Goal: Navigation & Orientation: Find specific page/section

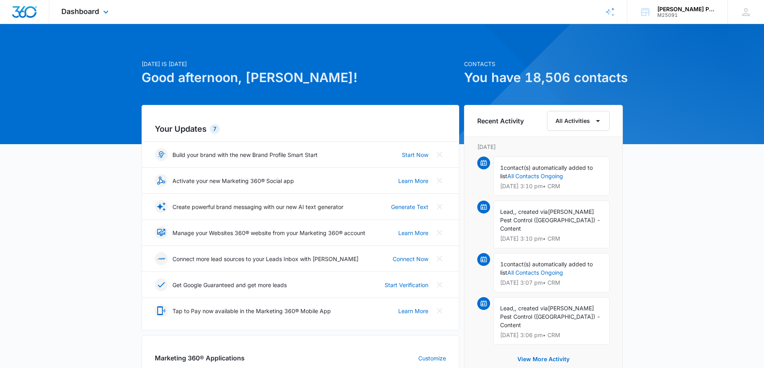
click at [103, 8] on div "Dashboard Apps Reputation Websites Forms CRM Email Social Shop Payments POS Con…" at bounding box center [85, 12] width 73 height 24
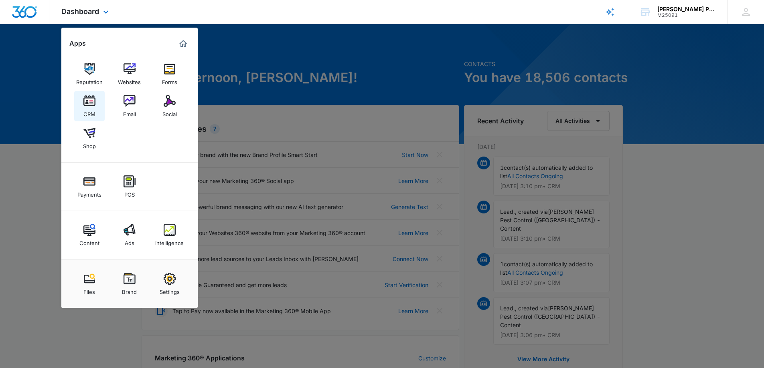
click at [92, 107] on img at bounding box center [89, 101] width 12 height 12
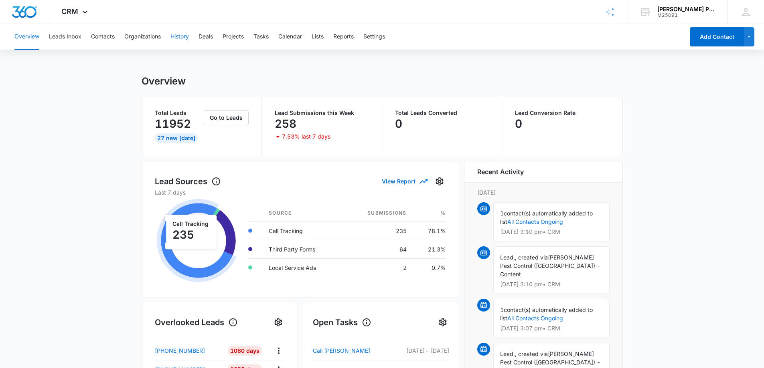
click at [180, 35] on button "History" at bounding box center [179, 37] width 18 height 26
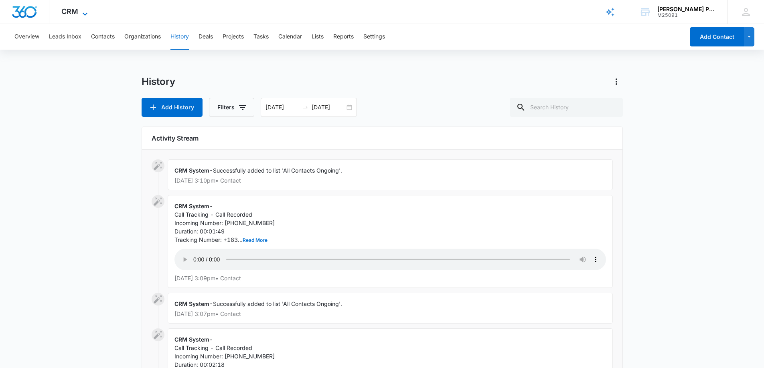
click at [85, 14] on icon at bounding box center [85, 14] width 10 height 10
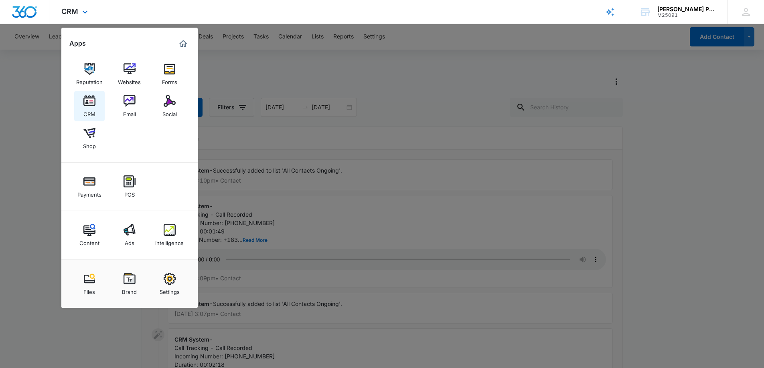
click at [90, 110] on div "CRM" at bounding box center [89, 112] width 12 height 10
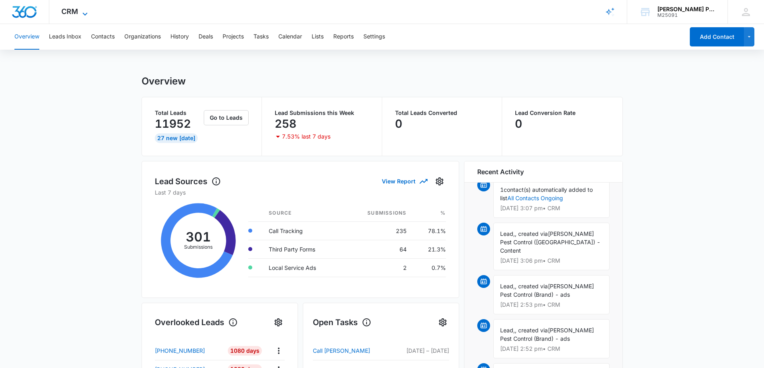
click at [80, 11] on icon at bounding box center [85, 14] width 10 height 10
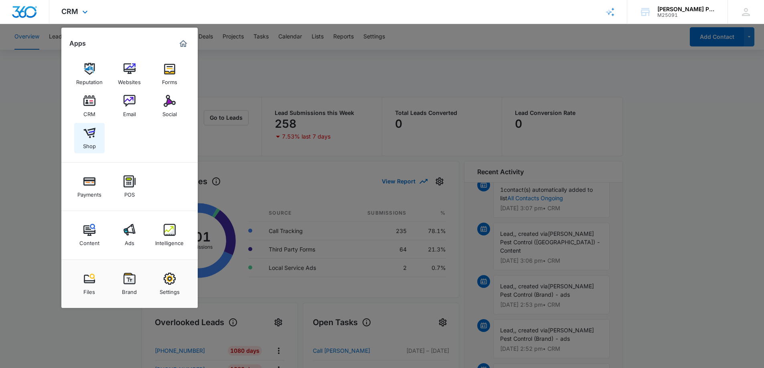
click at [88, 140] on div "Shop" at bounding box center [89, 144] width 13 height 10
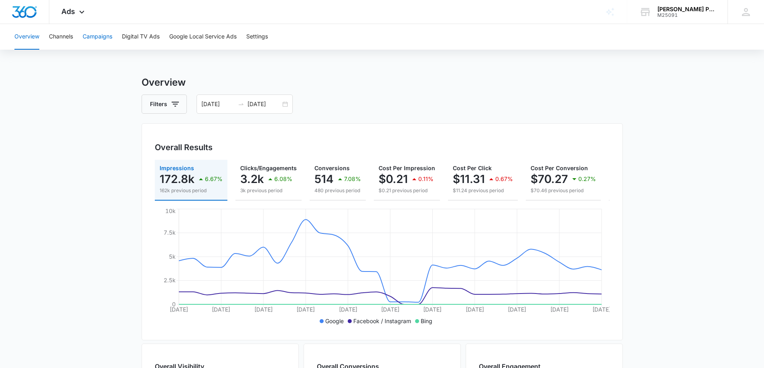
click at [95, 37] on button "Campaigns" at bounding box center [98, 37] width 30 height 26
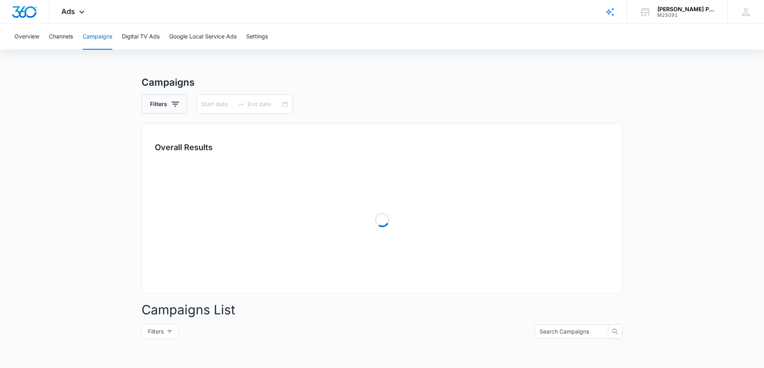
type input "09/07/2025"
type input "10/07/2025"
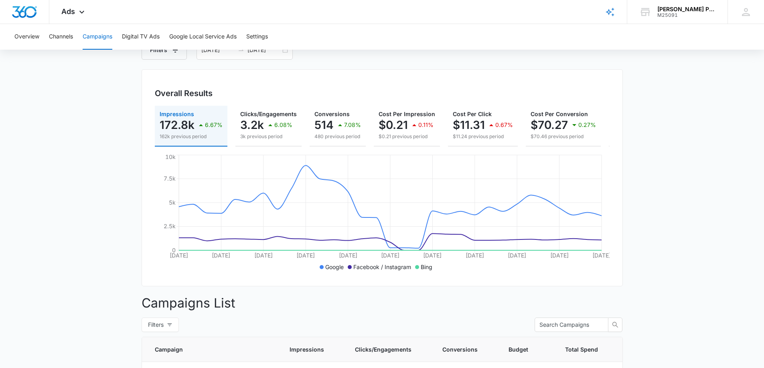
scroll to position [40, 0]
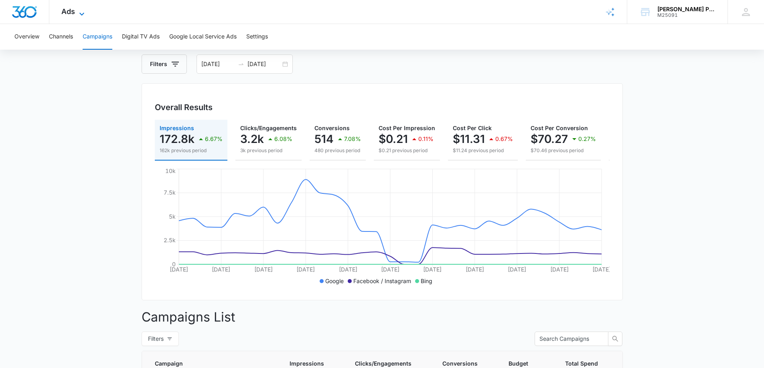
click at [79, 12] on icon at bounding box center [82, 14] width 10 height 10
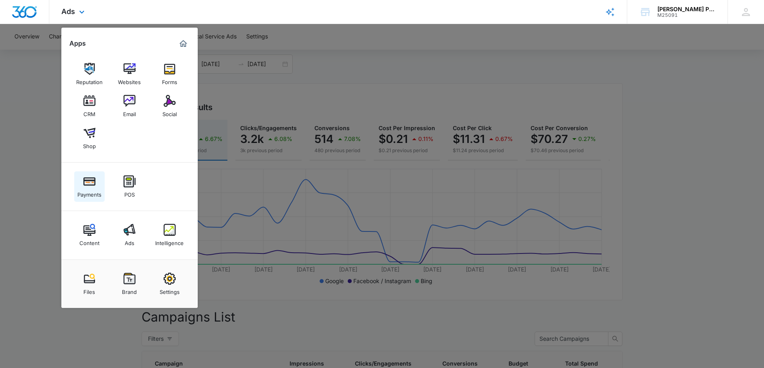
click at [88, 184] on img at bounding box center [89, 182] width 12 height 12
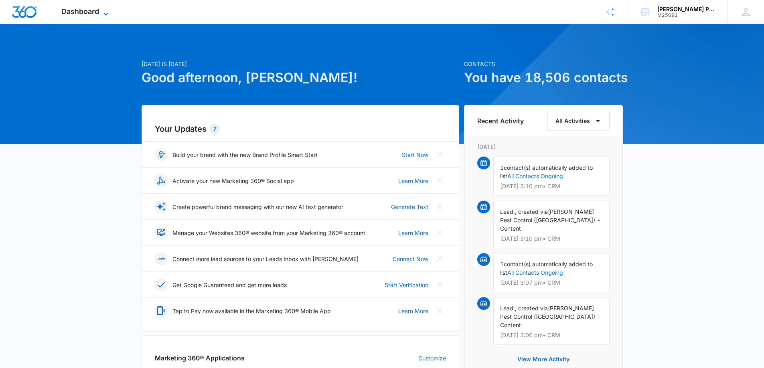
click at [107, 12] on icon at bounding box center [106, 14] width 10 height 10
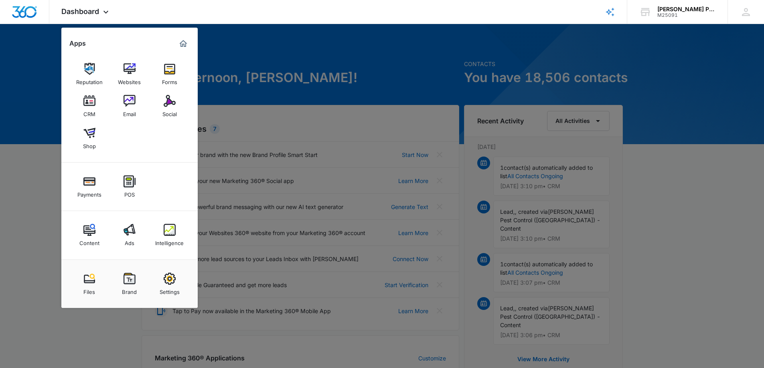
click at [171, 282] on img at bounding box center [170, 279] width 12 height 12
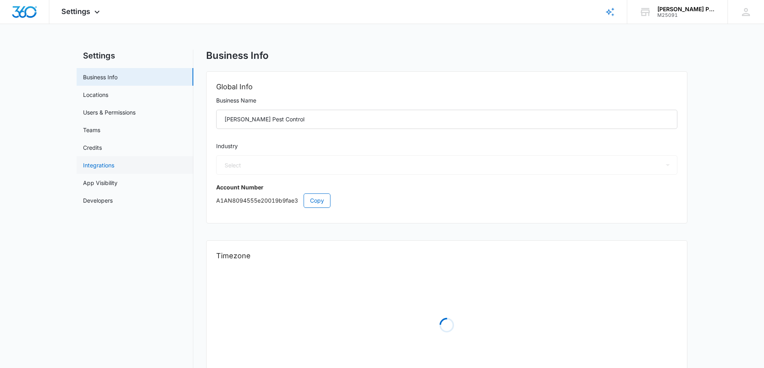
select select "33"
select select "US"
select select "America/Denver"
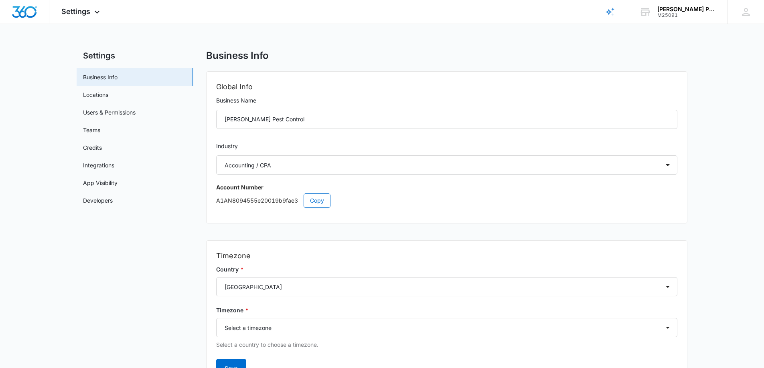
click at [44, 54] on main "Settings Business Info Locations Users & Permissions Teams Credits Integrations…" at bounding box center [382, 232] width 764 height 365
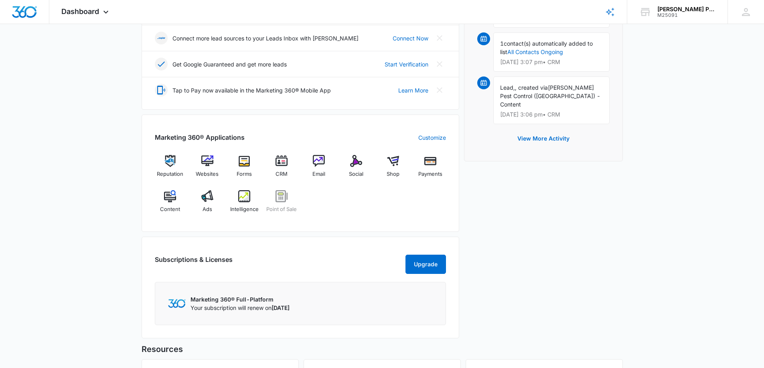
scroll to position [241, 0]
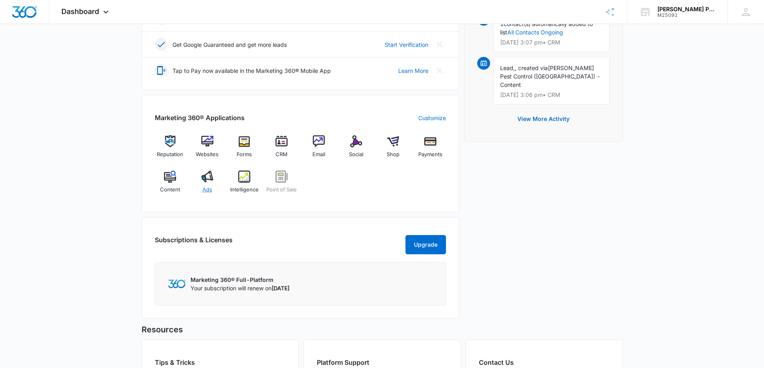
click at [209, 182] on img at bounding box center [207, 177] width 12 height 12
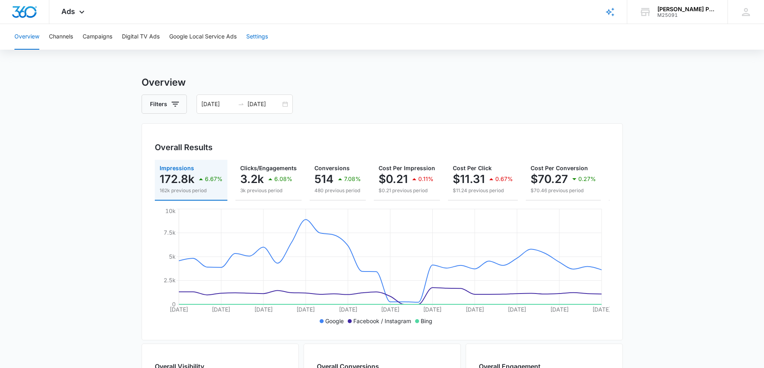
click at [265, 38] on button "Settings" at bounding box center [257, 37] width 22 height 26
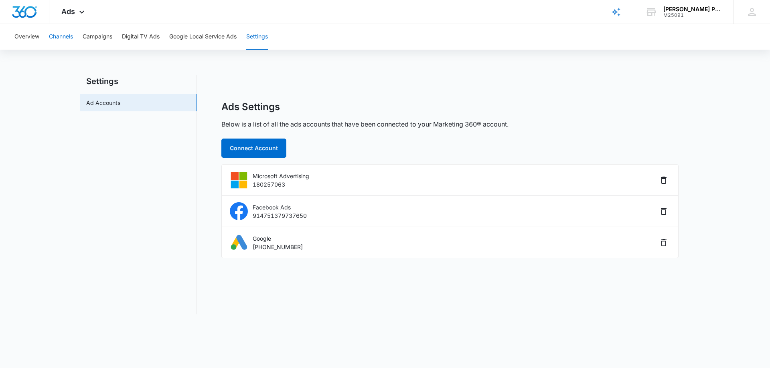
click at [58, 39] on button "Channels" at bounding box center [61, 37] width 24 height 26
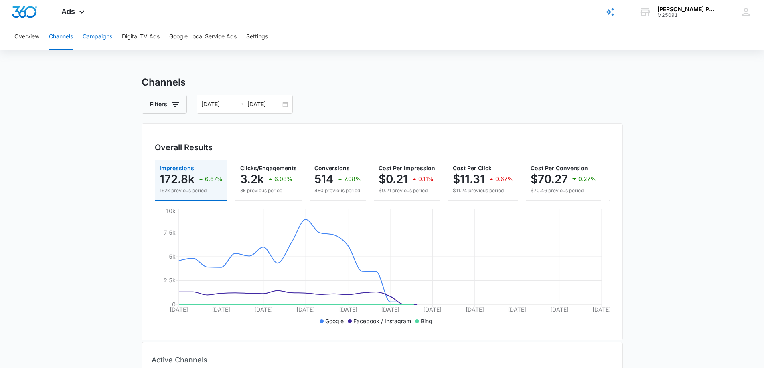
click at [101, 38] on button "Campaigns" at bounding box center [98, 37] width 30 height 26
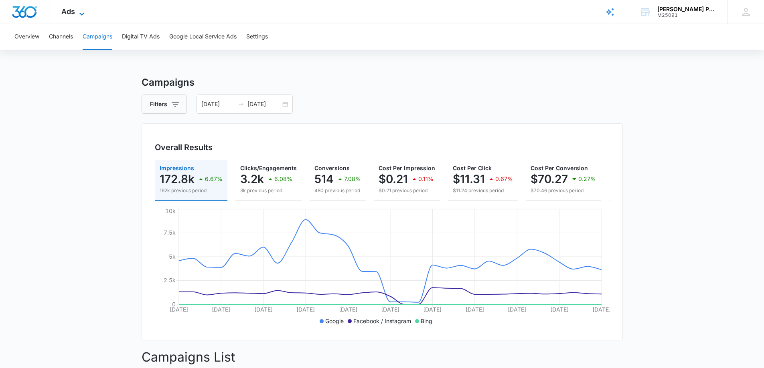
click at [85, 14] on icon at bounding box center [82, 14] width 10 height 10
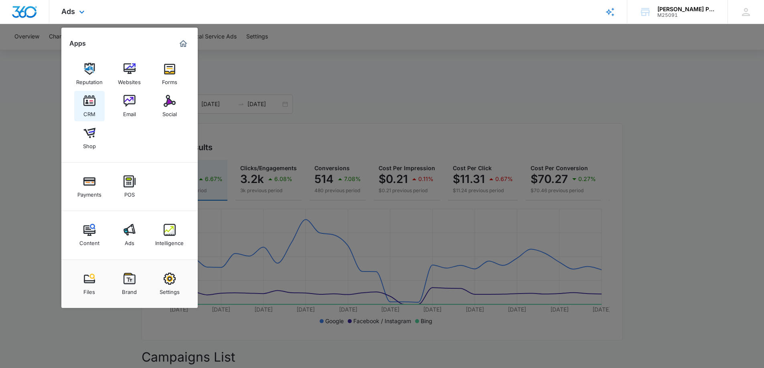
click at [89, 104] on img at bounding box center [89, 101] width 12 height 12
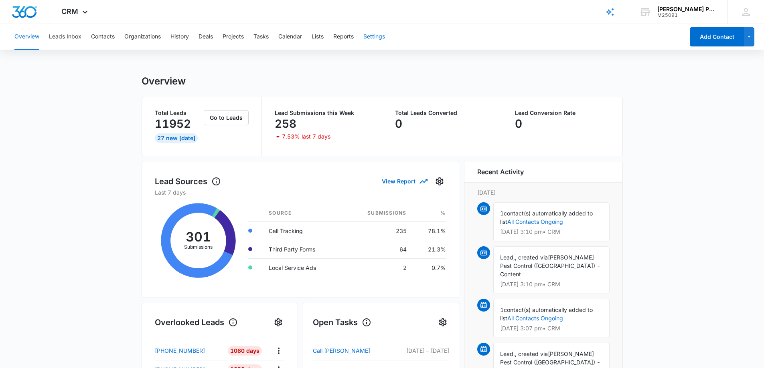
click at [374, 34] on button "Settings" at bounding box center [374, 37] width 22 height 26
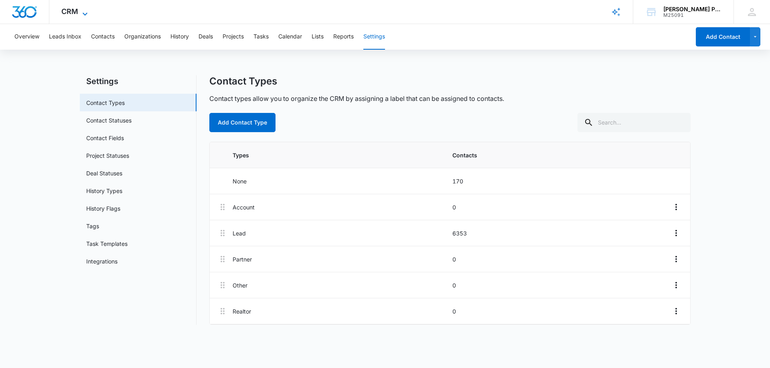
click at [83, 12] on icon at bounding box center [85, 14] width 10 height 10
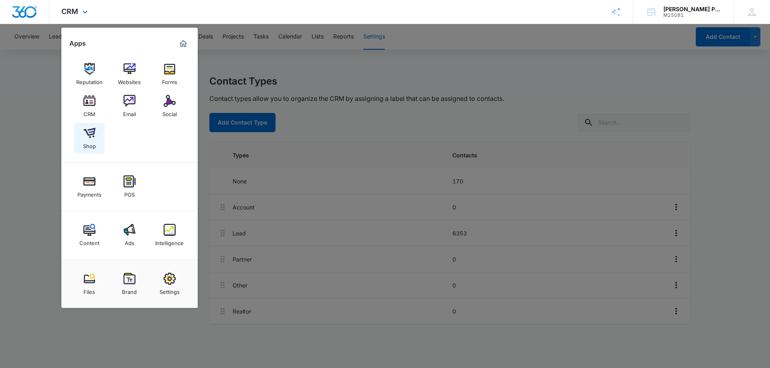
click at [90, 135] on img at bounding box center [89, 133] width 12 height 12
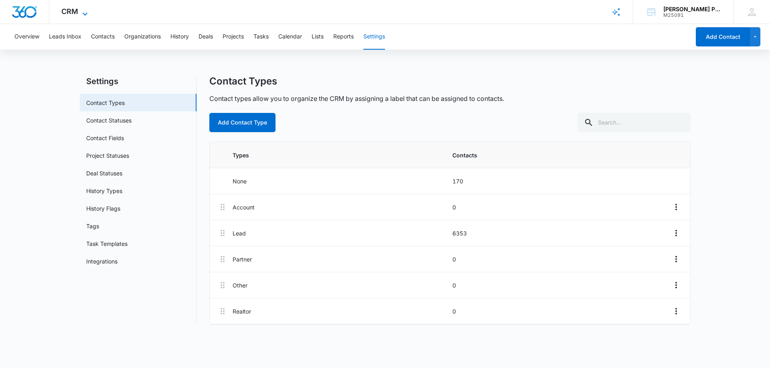
click at [87, 11] on icon at bounding box center [85, 14] width 10 height 10
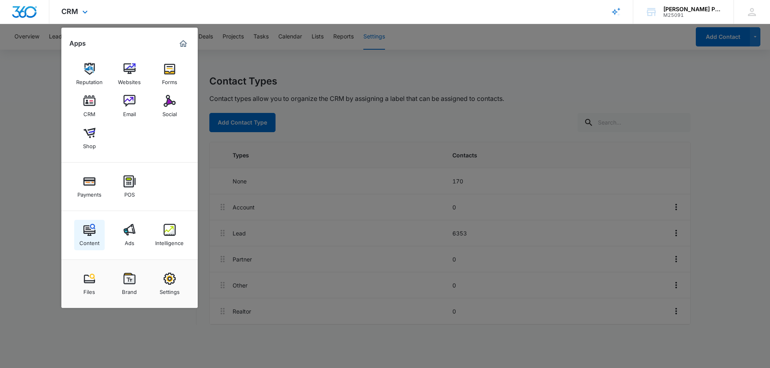
click at [90, 238] on div "Content" at bounding box center [89, 241] width 20 height 10
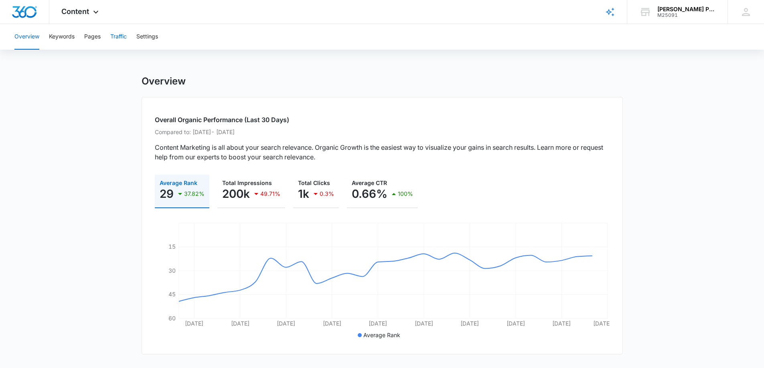
click at [114, 32] on button "Traffic" at bounding box center [118, 37] width 16 height 26
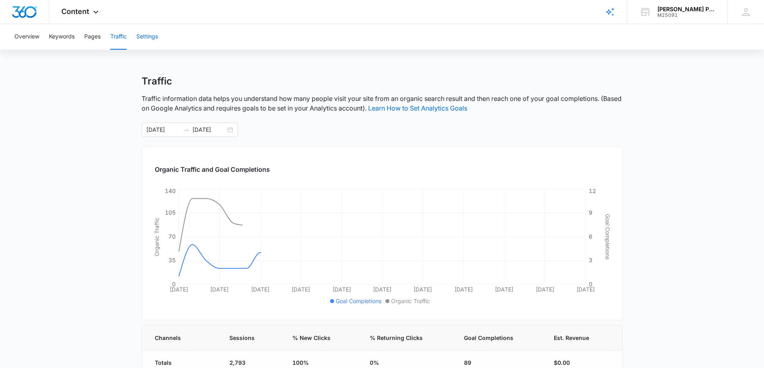
click at [149, 36] on button "Settings" at bounding box center [147, 37] width 22 height 26
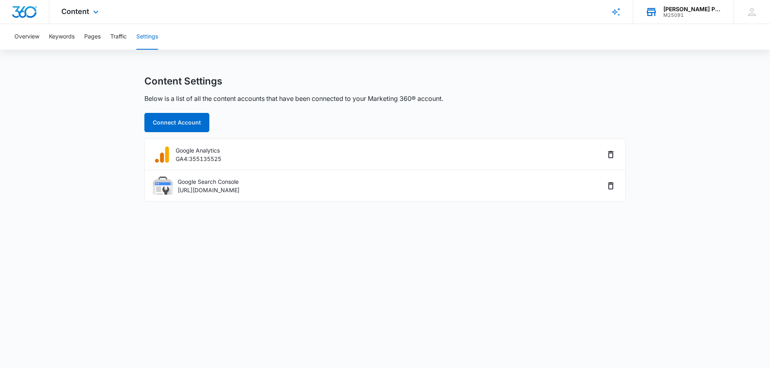
click at [684, 14] on div "M25091" at bounding box center [692, 15] width 59 height 6
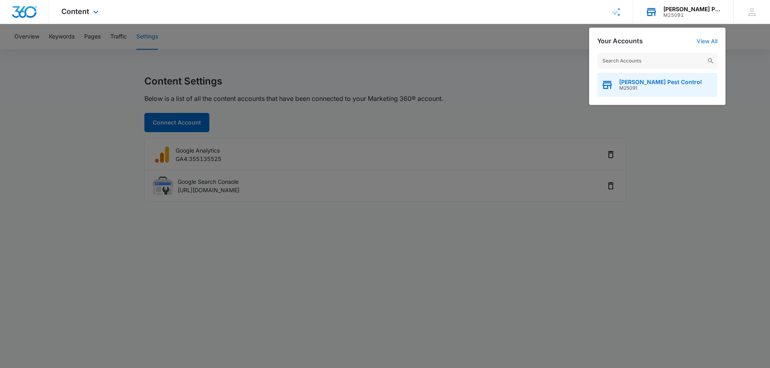
click at [627, 83] on span "[PERSON_NAME] Pest Control" at bounding box center [660, 82] width 83 height 6
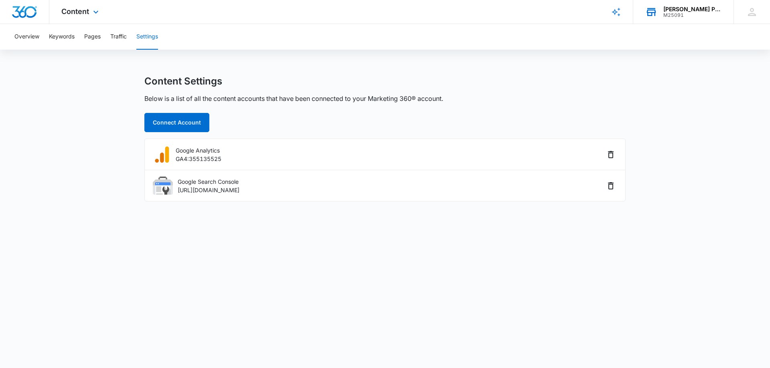
click at [671, 11] on div "[PERSON_NAME] Pest Control M25091 Your Accounts View All" at bounding box center [683, 12] width 100 height 24
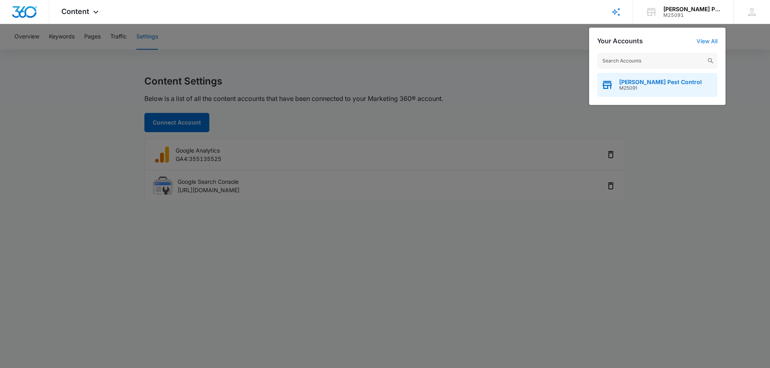
click at [627, 85] on span "M25091" at bounding box center [660, 88] width 83 height 6
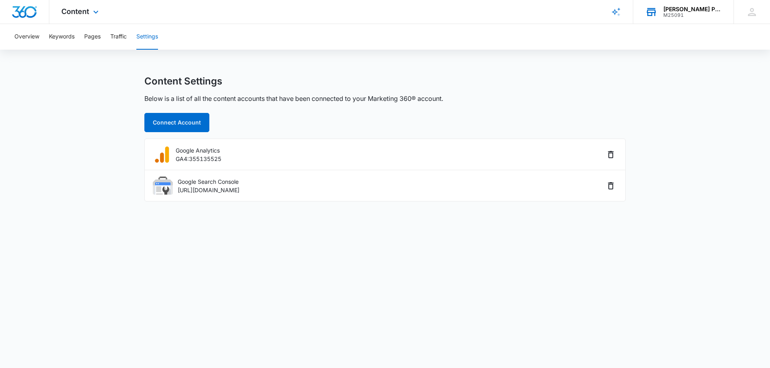
click at [691, 13] on div "M25091" at bounding box center [692, 15] width 59 height 6
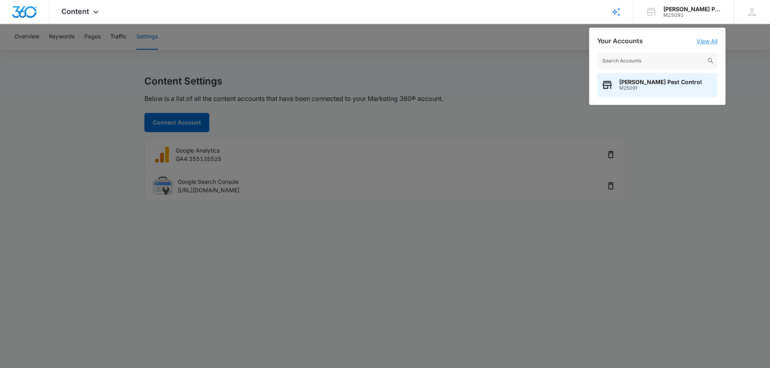
click at [706, 40] on link "View All" at bounding box center [706, 41] width 21 height 7
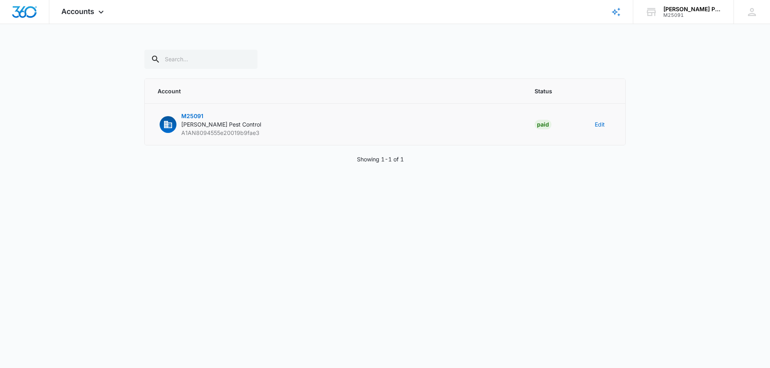
click at [195, 114] on span "M25091" at bounding box center [192, 116] width 22 height 7
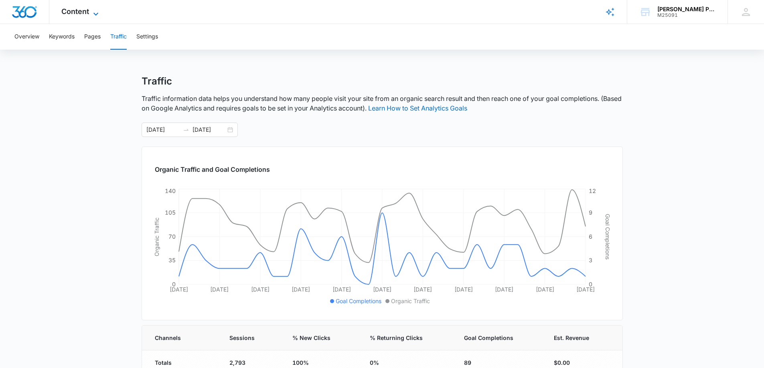
click at [94, 11] on icon at bounding box center [96, 14] width 10 height 10
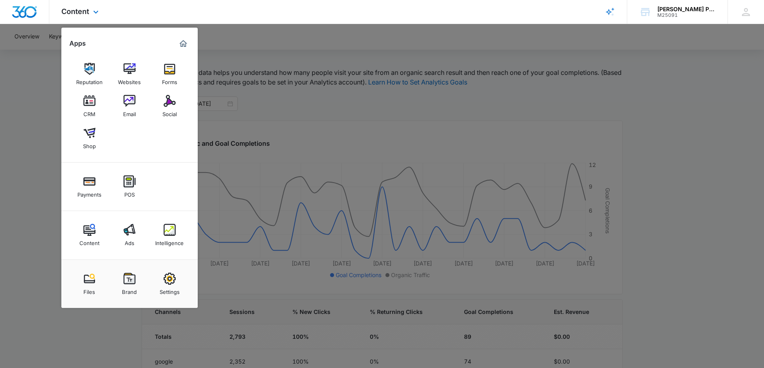
scroll to position [40, 0]
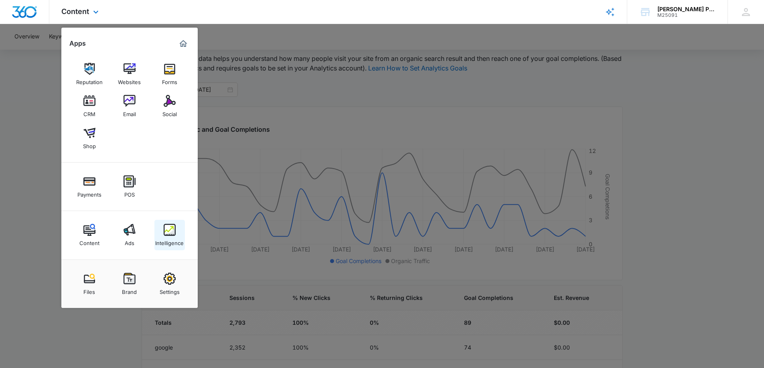
click at [172, 233] on img at bounding box center [170, 230] width 12 height 12
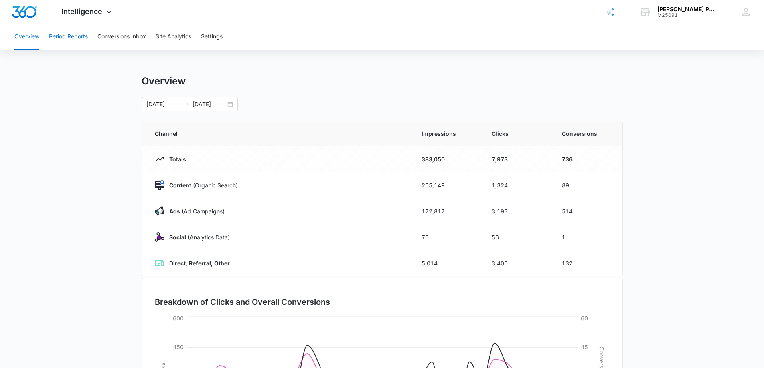
click at [75, 40] on button "Period Reports" at bounding box center [68, 37] width 39 height 26
